Goal: Navigation & Orientation: Find specific page/section

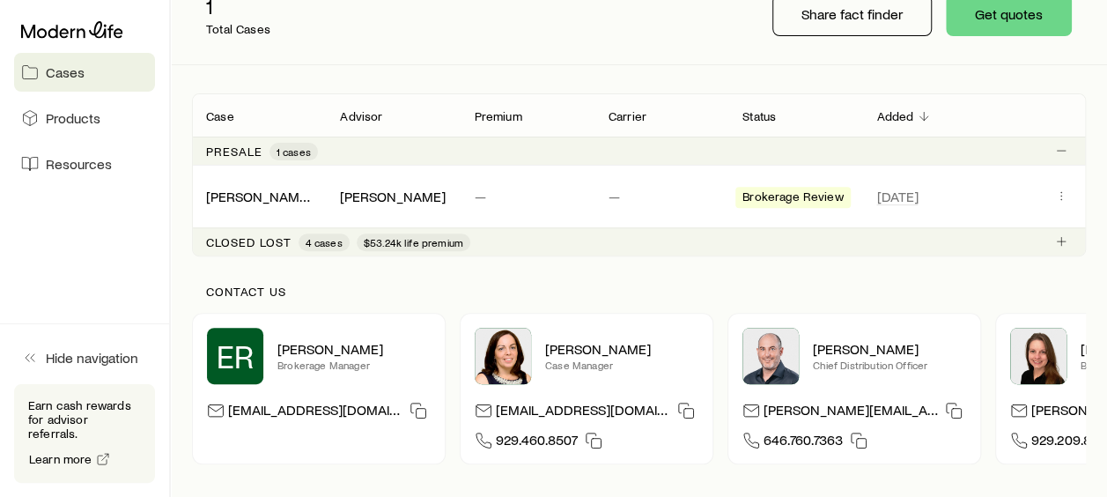
scroll to position [264, 0]
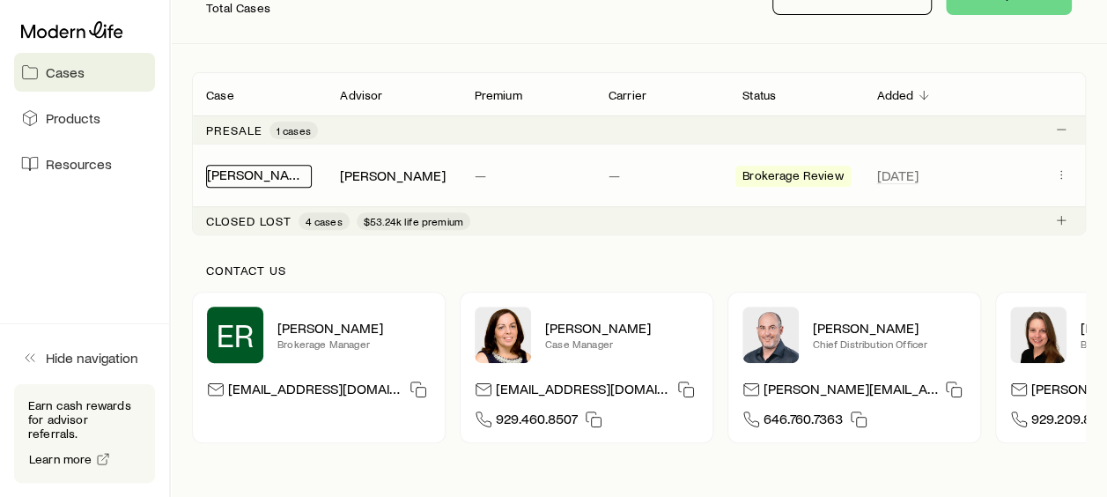
click at [271, 173] on link "[PERSON_NAME], [PERSON_NAME]" at bounding box center [315, 174] width 216 height 17
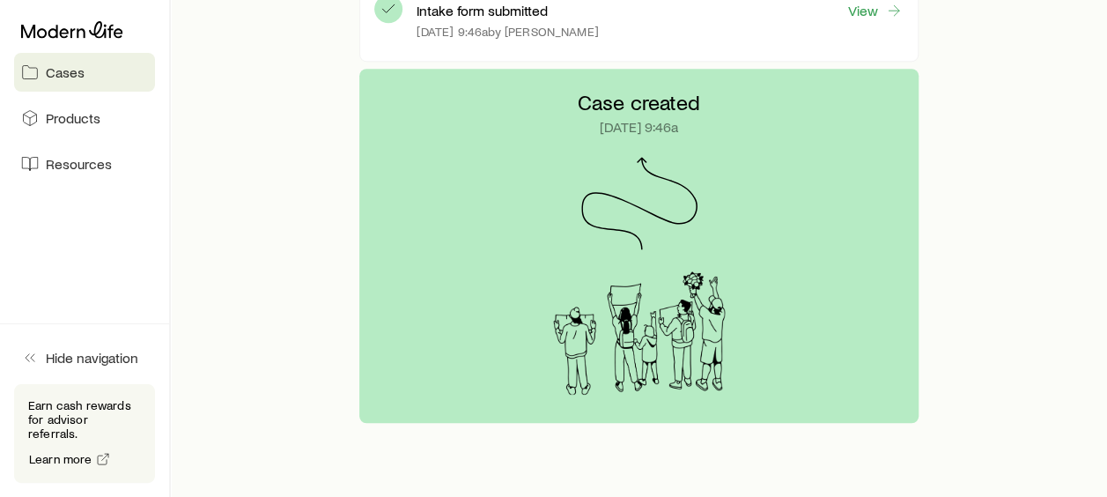
scroll to position [615, 0]
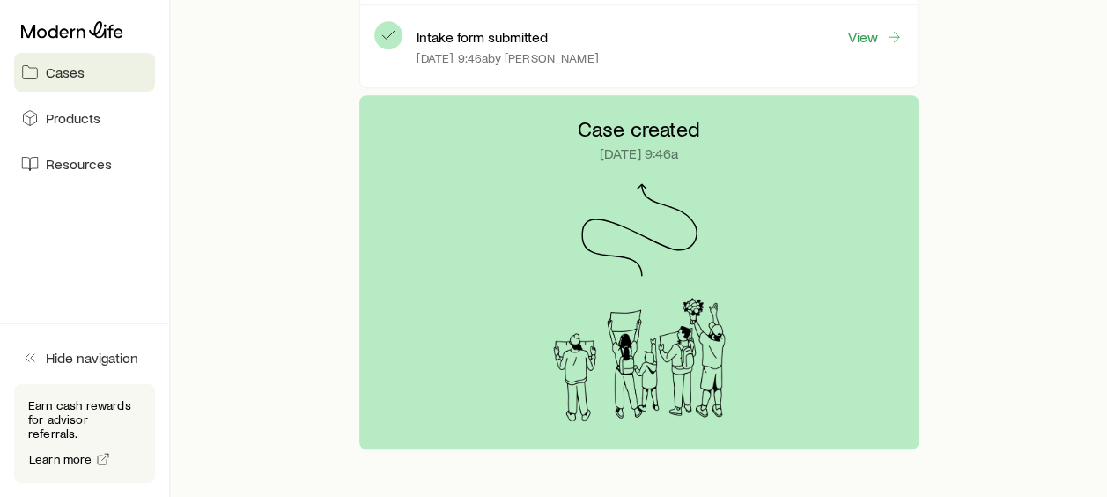
click at [738, 239] on div "Case created [DATE] 9:46a" at bounding box center [638, 272] width 558 height 354
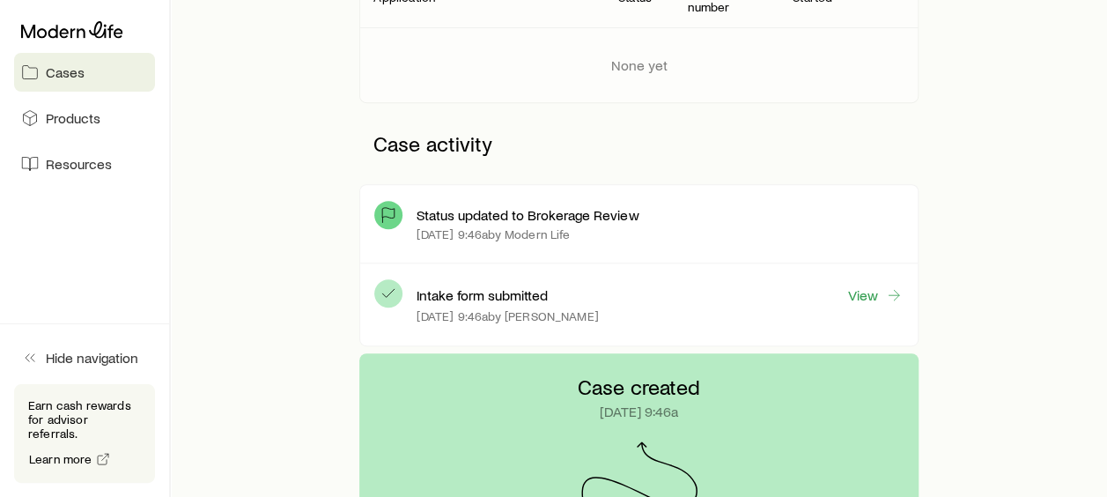
scroll to position [351, 0]
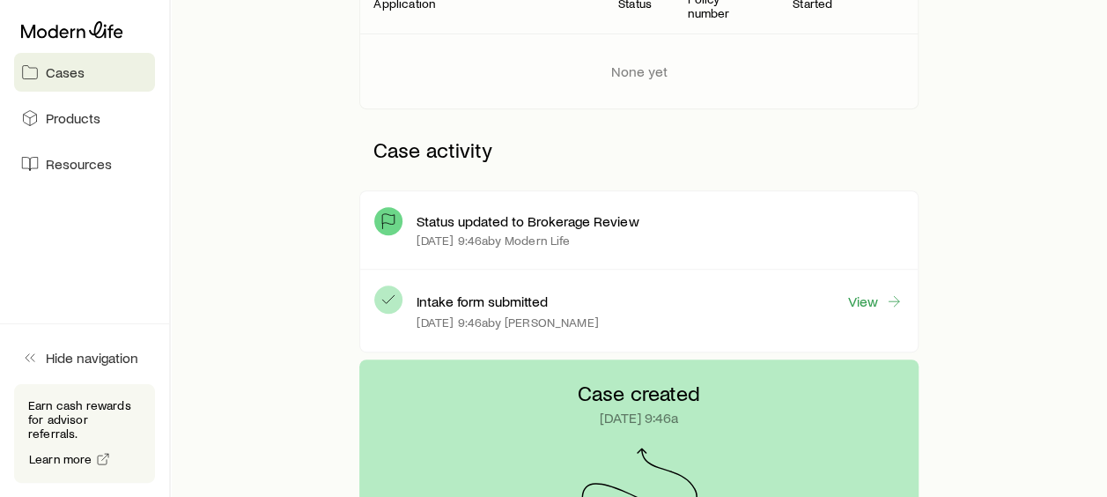
click at [497, 217] on p "Status updated to Brokerage Review" at bounding box center [527, 221] width 222 height 18
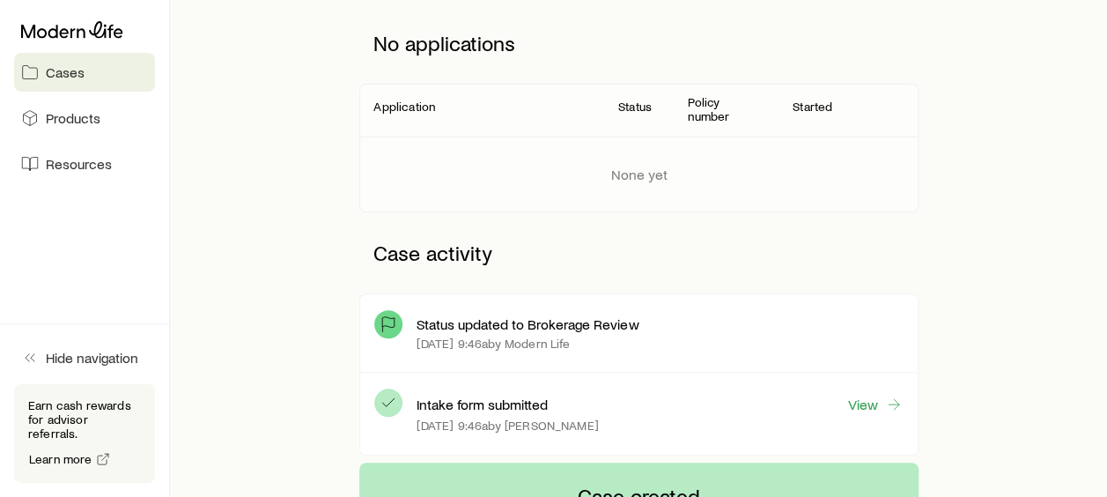
scroll to position [87, 0]
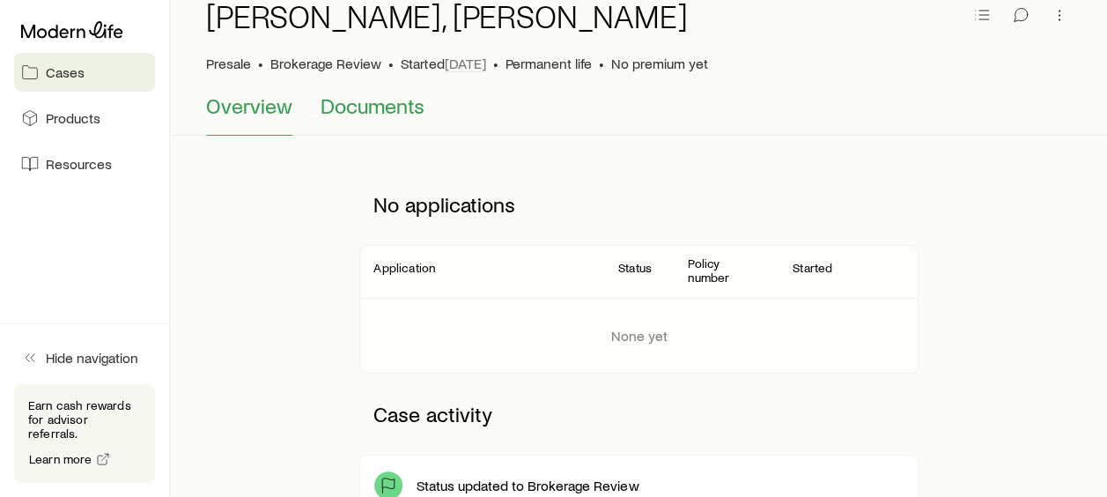
click at [379, 101] on span "Documents" at bounding box center [372, 105] width 104 height 25
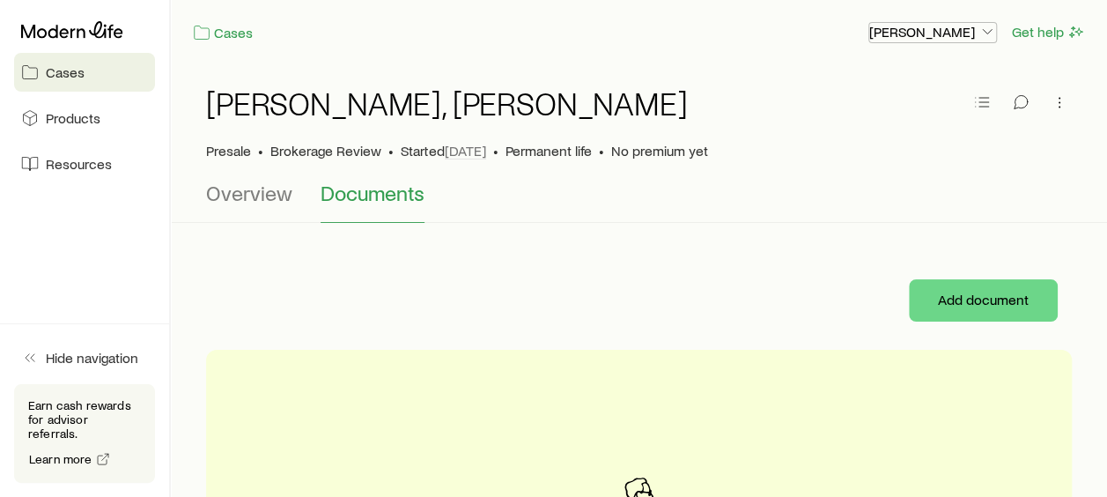
click at [907, 32] on p "[PERSON_NAME]" at bounding box center [932, 32] width 127 height 18
click at [233, 148] on p "Presale" at bounding box center [228, 151] width 45 height 18
click at [327, 157] on span "Brokerage Review" at bounding box center [325, 151] width 111 height 18
click at [261, 202] on span "Overview" at bounding box center [249, 192] width 86 height 25
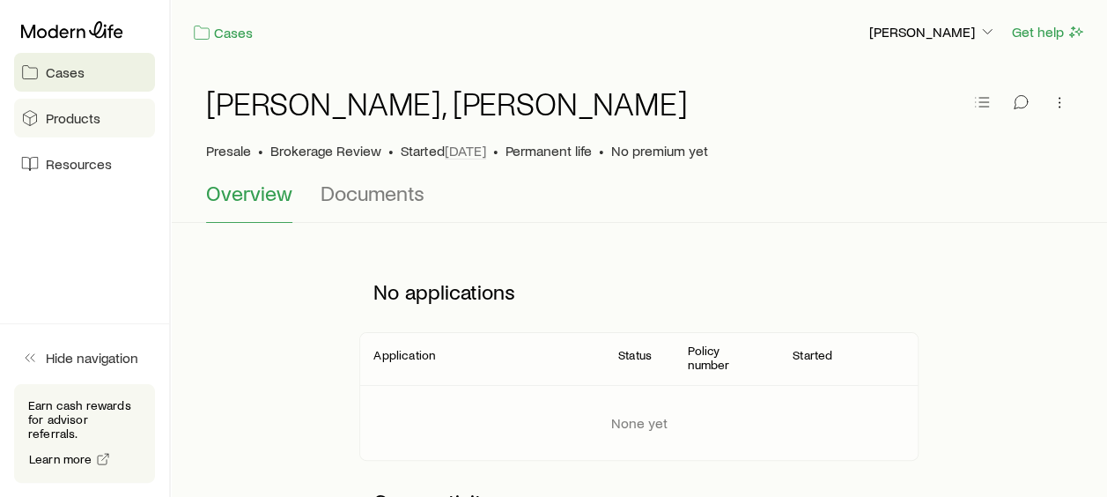
click at [59, 131] on link "Products" at bounding box center [84, 118] width 141 height 39
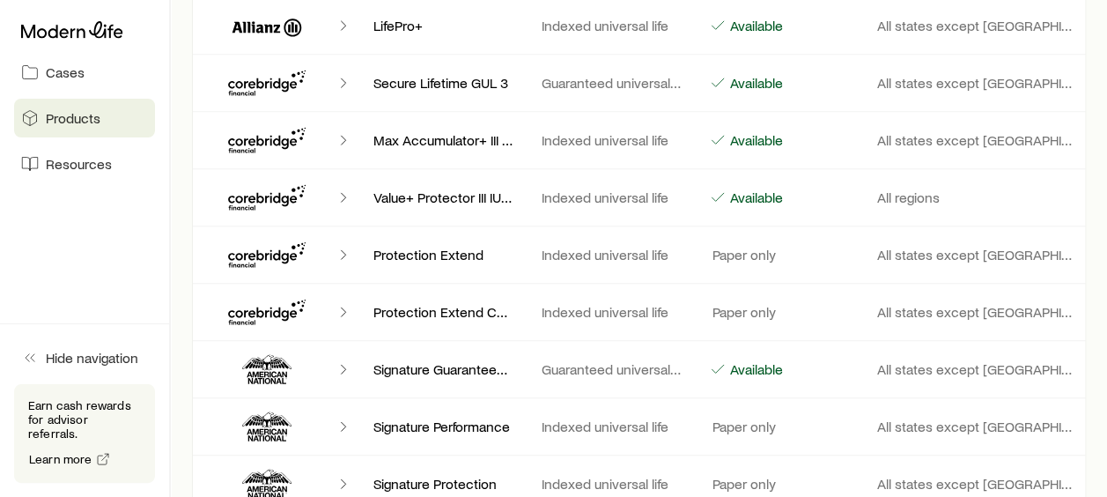
scroll to position [528, 0]
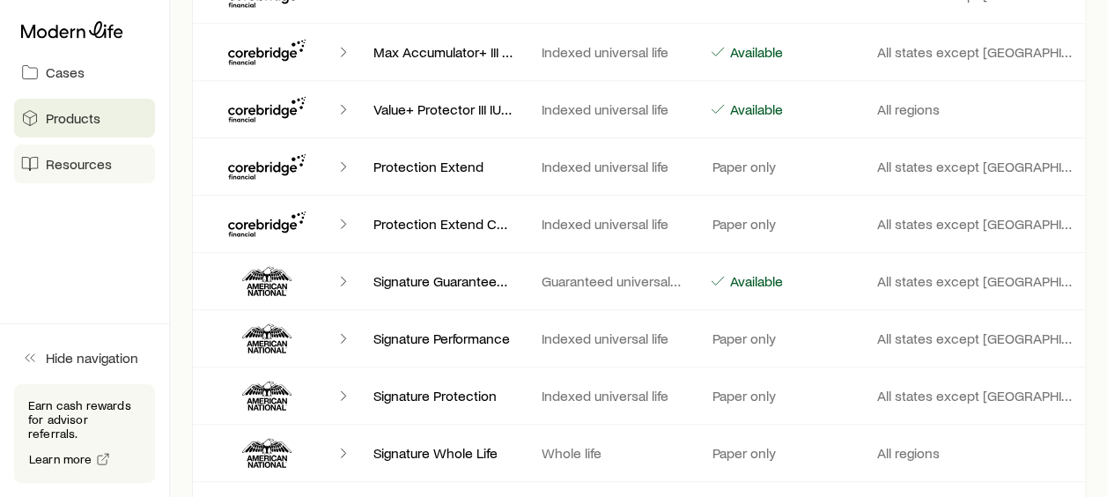
click at [86, 169] on span "Resources" at bounding box center [79, 164] width 66 height 18
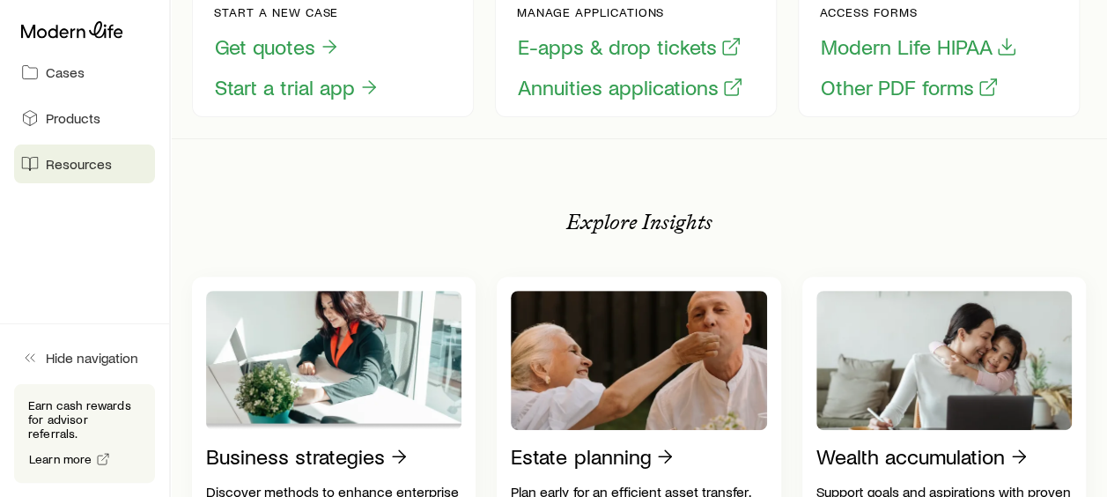
scroll to position [352, 0]
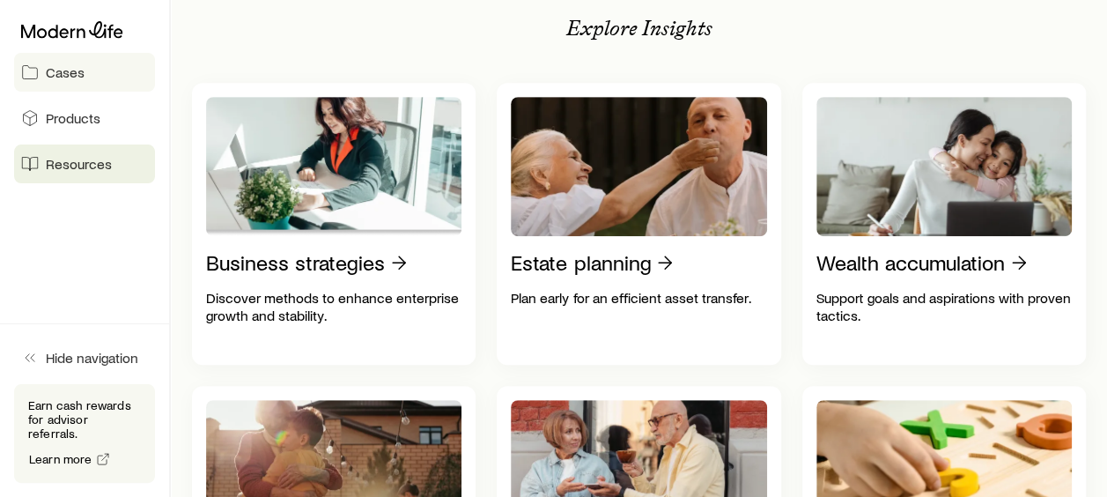
click at [65, 69] on span "Cases" at bounding box center [65, 72] width 39 height 18
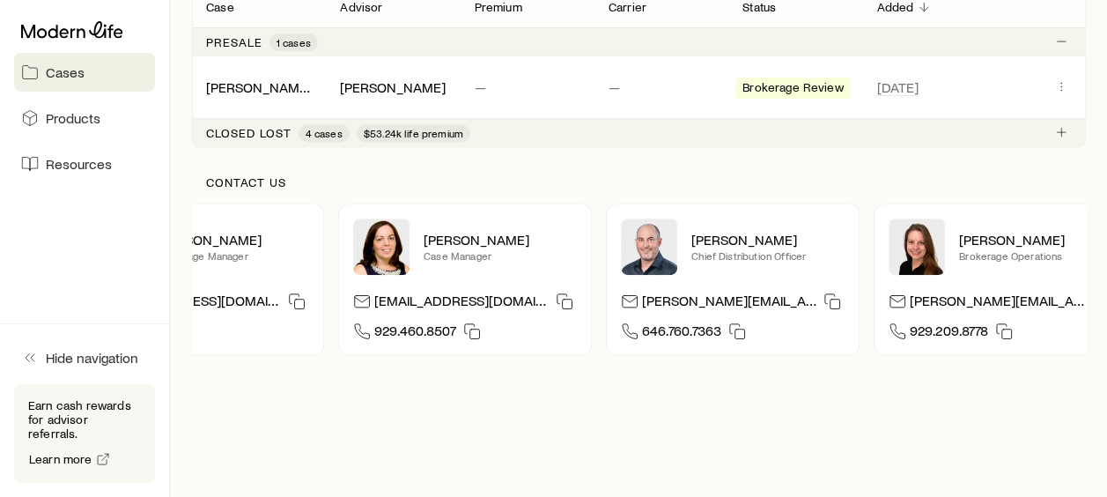
scroll to position [0, 163]
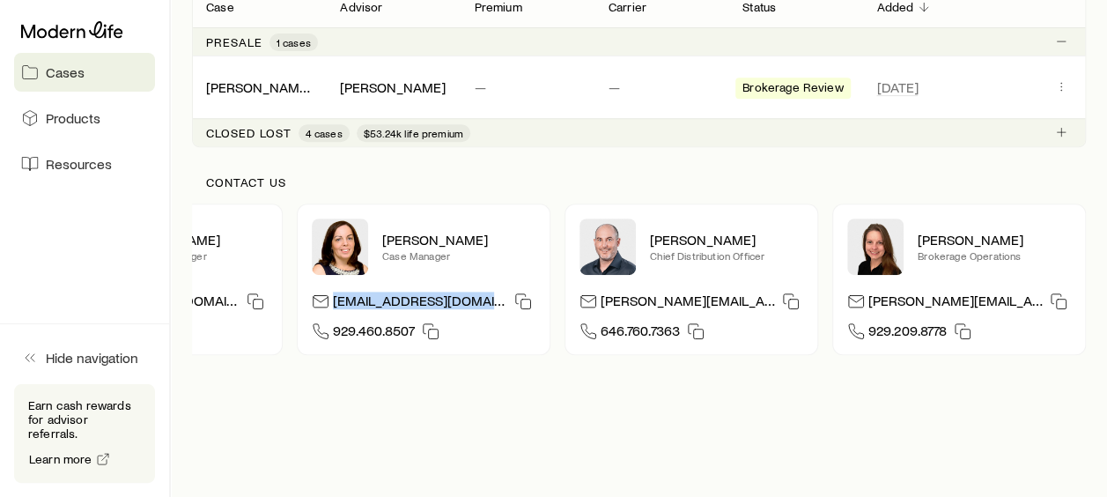
drag, startPoint x: 333, startPoint y: 298, endPoint x: 484, endPoint y: 305, distance: 151.6
click at [484, 305] on div "[EMAIL_ADDRESS][DOMAIN_NAME]" at bounding box center [434, 302] width 202 height 26
drag, startPoint x: 484, startPoint y: 305, endPoint x: 462, endPoint y: 306, distance: 22.1
copy p "[EMAIL_ADDRESS][DOMAIN_NAME]"
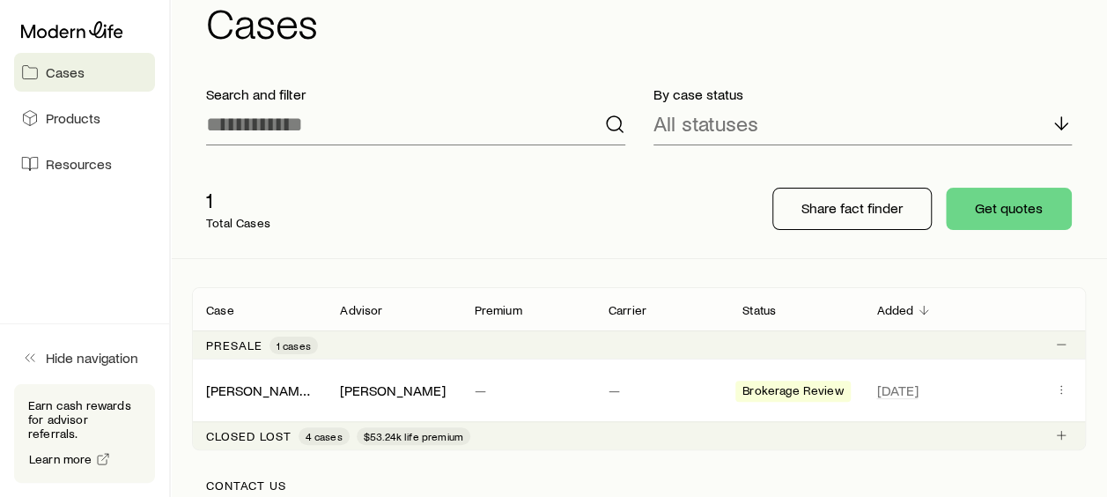
scroll to position [0, 0]
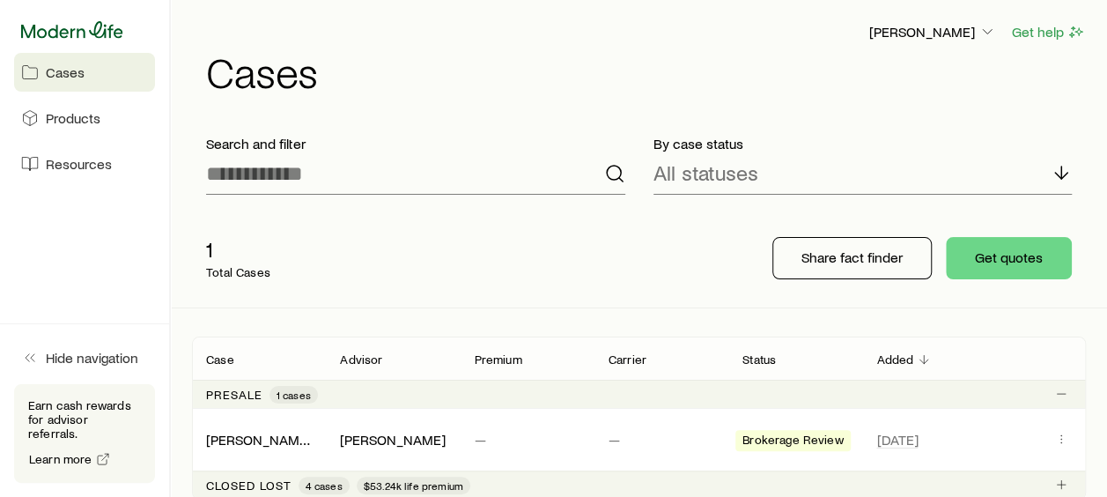
click at [53, 26] on icon at bounding box center [72, 30] width 102 height 18
click at [60, 109] on span "Products" at bounding box center [73, 118] width 55 height 18
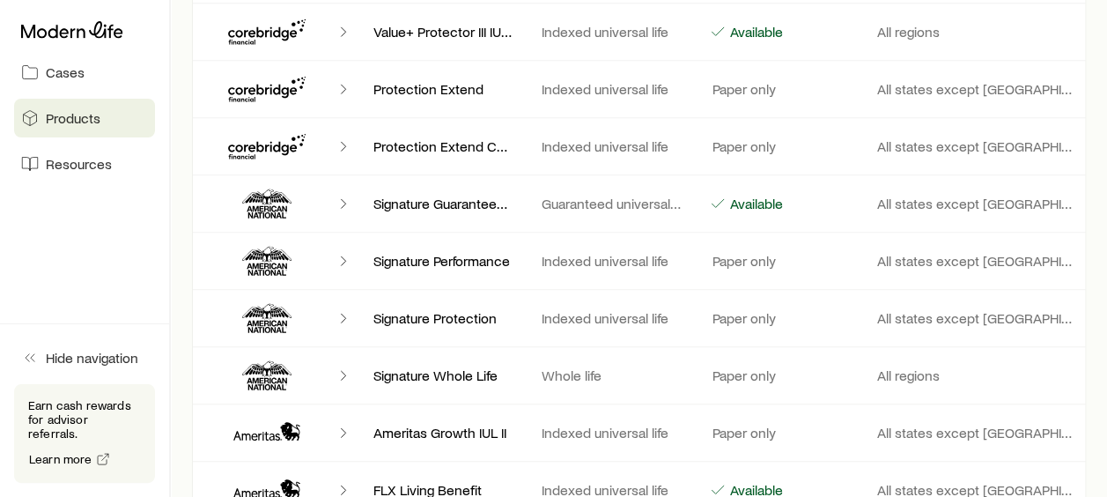
scroll to position [704, 0]
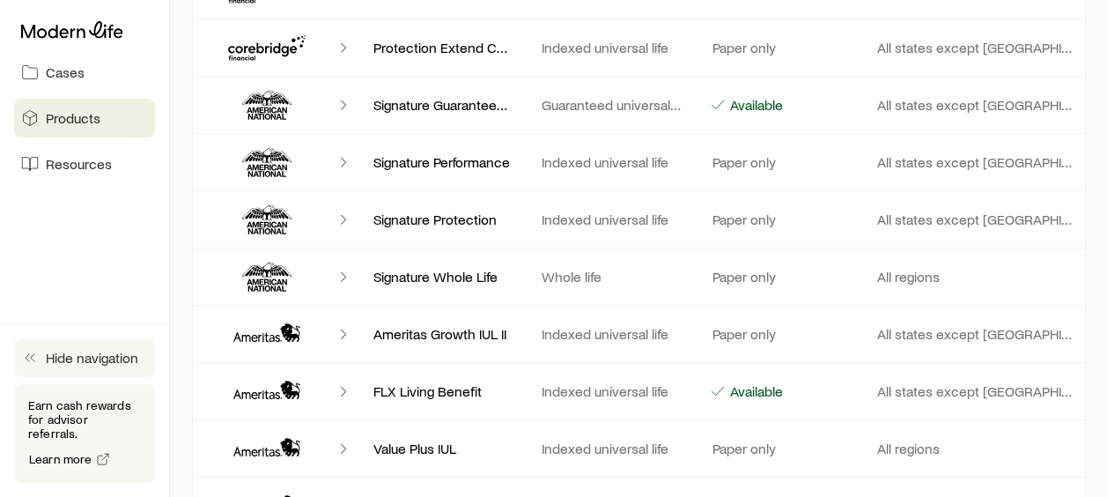
click at [30, 366] on icon "button" at bounding box center [30, 358] width 18 height 18
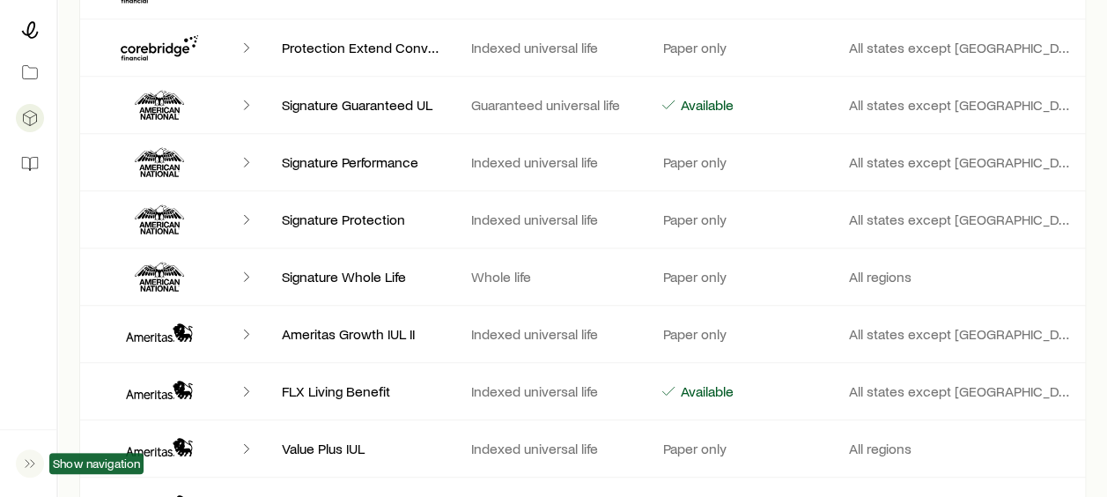
click at [27, 456] on icon "button" at bounding box center [30, 463] width 18 height 18
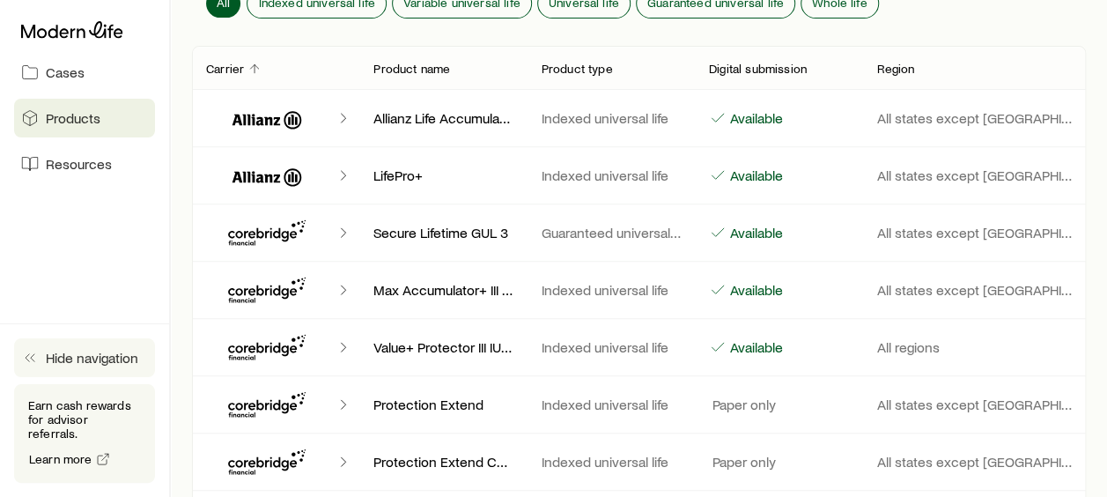
scroll to position [0, 0]
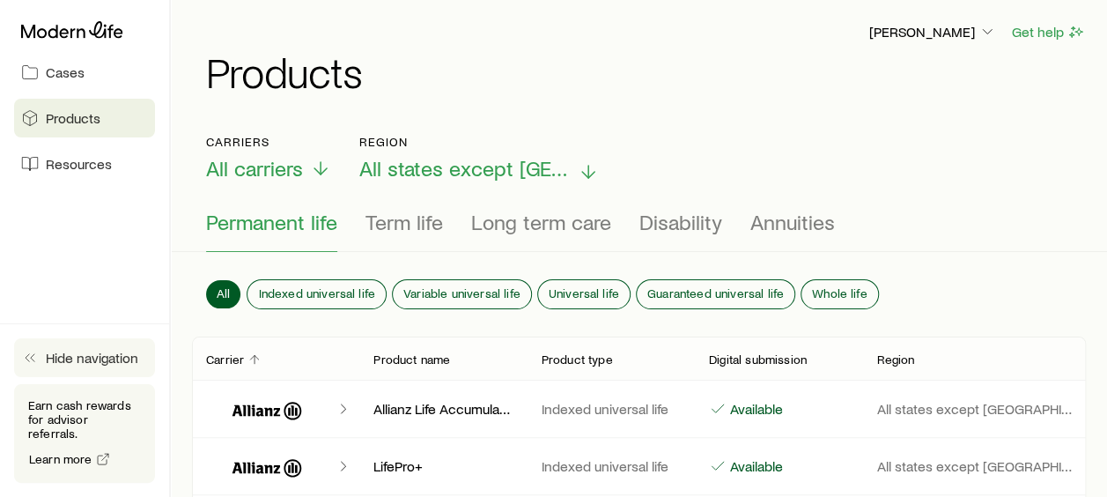
click at [398, 164] on span "All states except [GEOGRAPHIC_DATA]" at bounding box center [464, 168] width 211 height 25
click at [467, 159] on p "All regions" at bounding box center [420, 168] width 123 height 25
click at [85, 30] on icon at bounding box center [72, 30] width 102 height 18
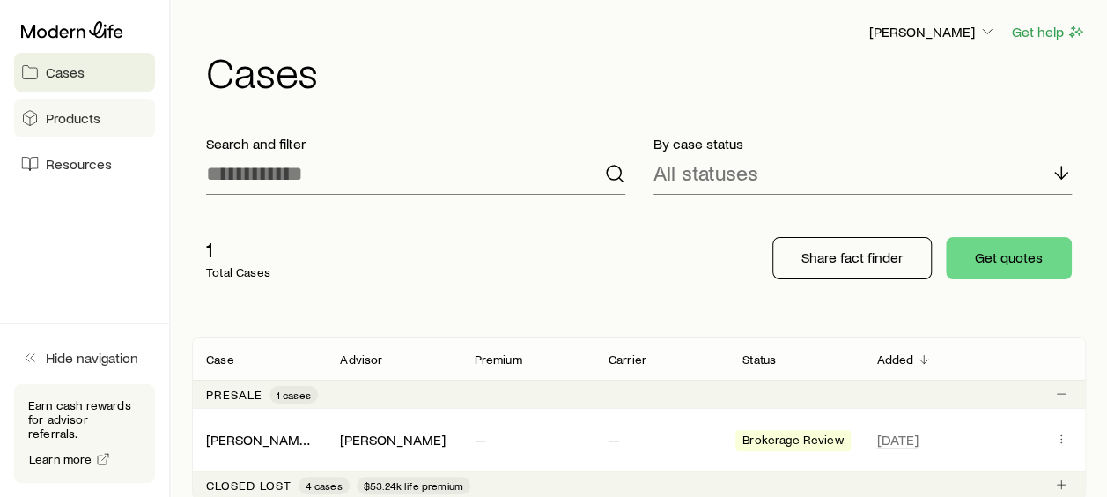
click at [42, 117] on link "Products" at bounding box center [84, 118] width 141 height 39
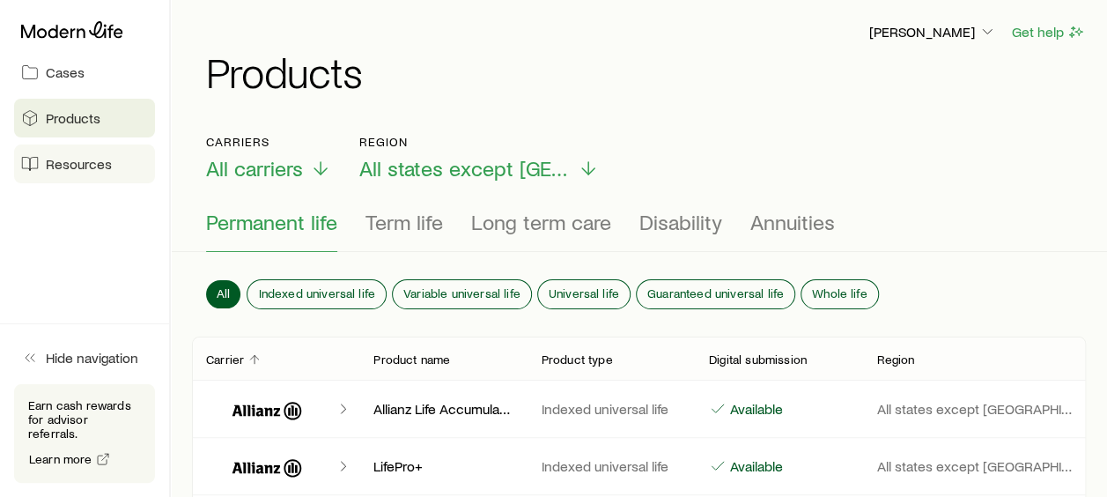
click at [77, 166] on span "Resources" at bounding box center [79, 164] width 66 height 18
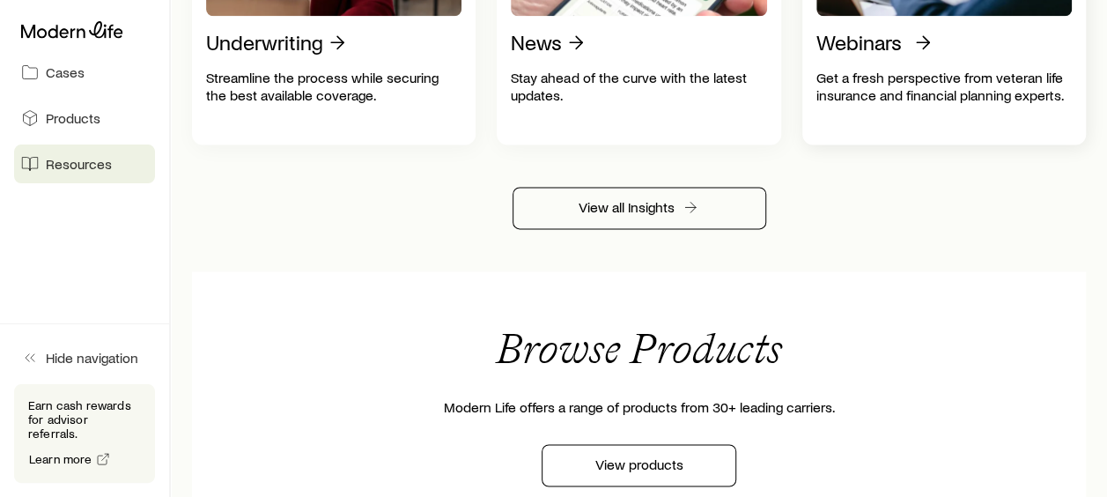
scroll to position [1100, 0]
